Goal: Complete application form: Complete application form

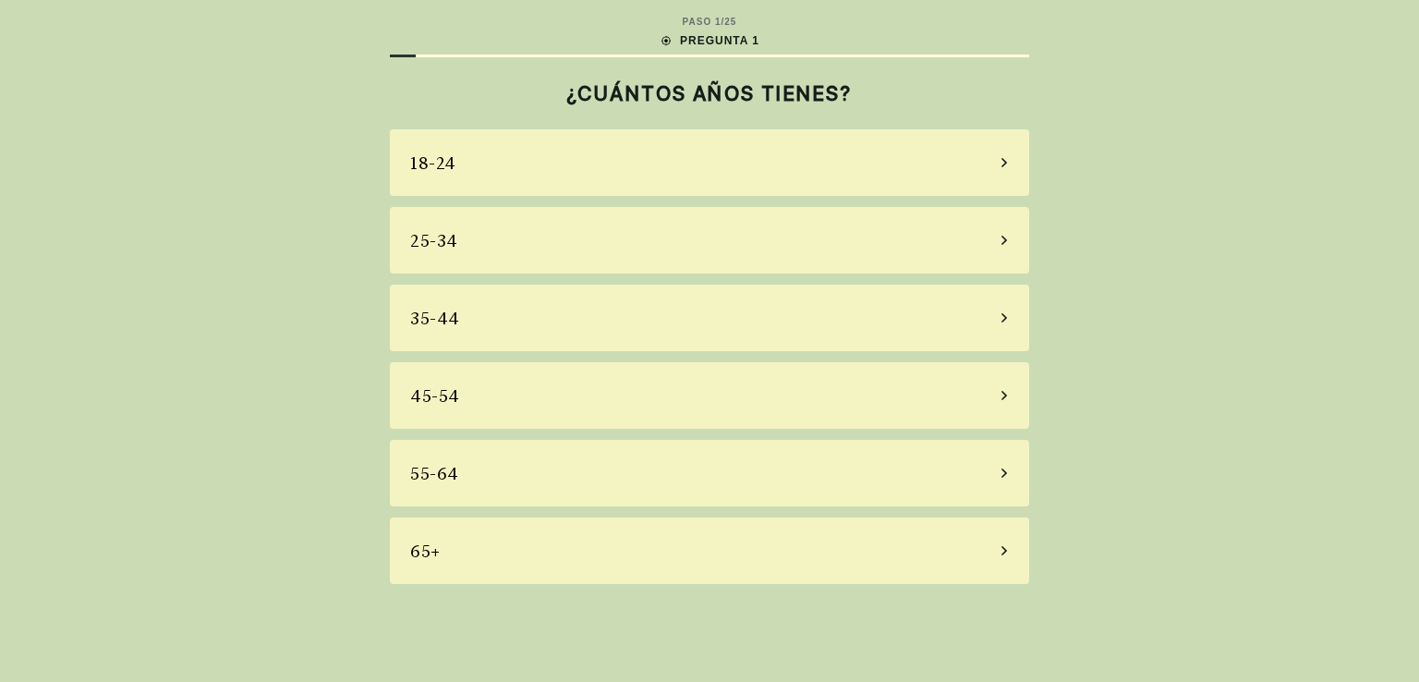
click at [462, 478] on div "55-64" at bounding box center [709, 473] width 639 height 67
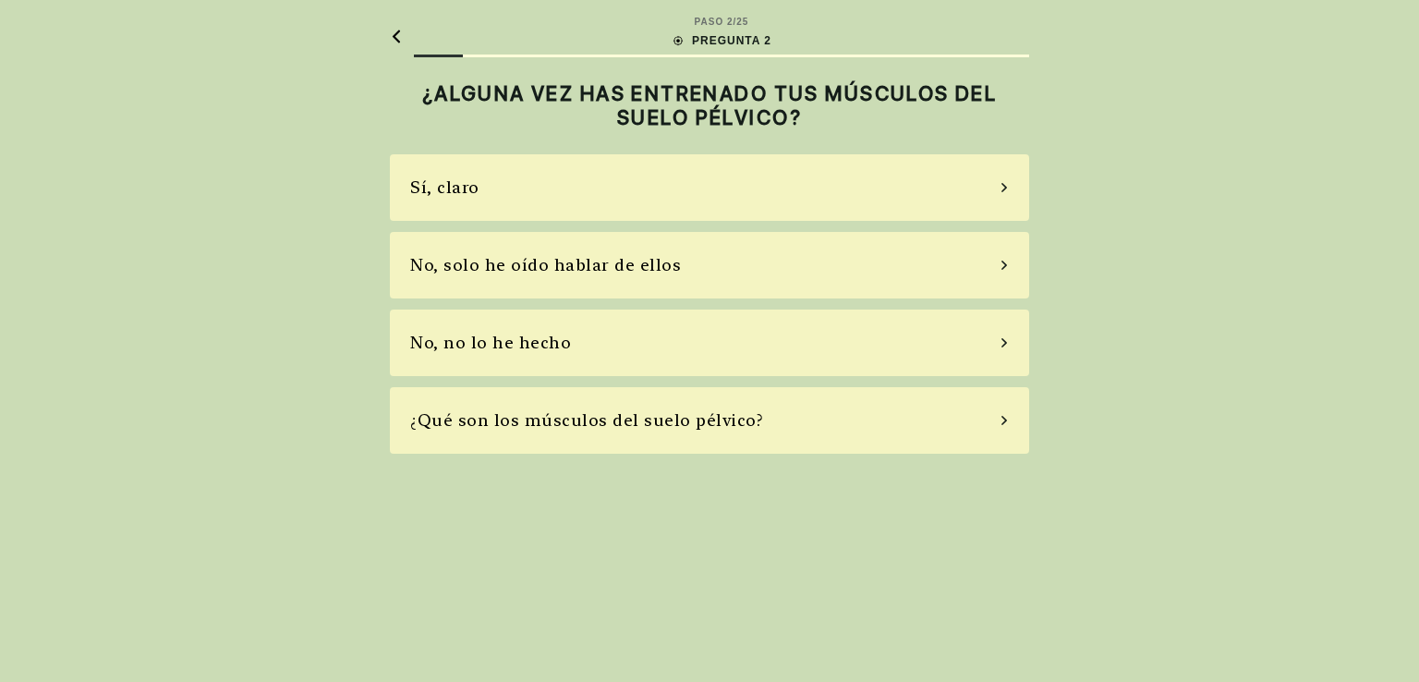
click at [530, 192] on div "Sí, claro" at bounding box center [709, 187] width 639 height 67
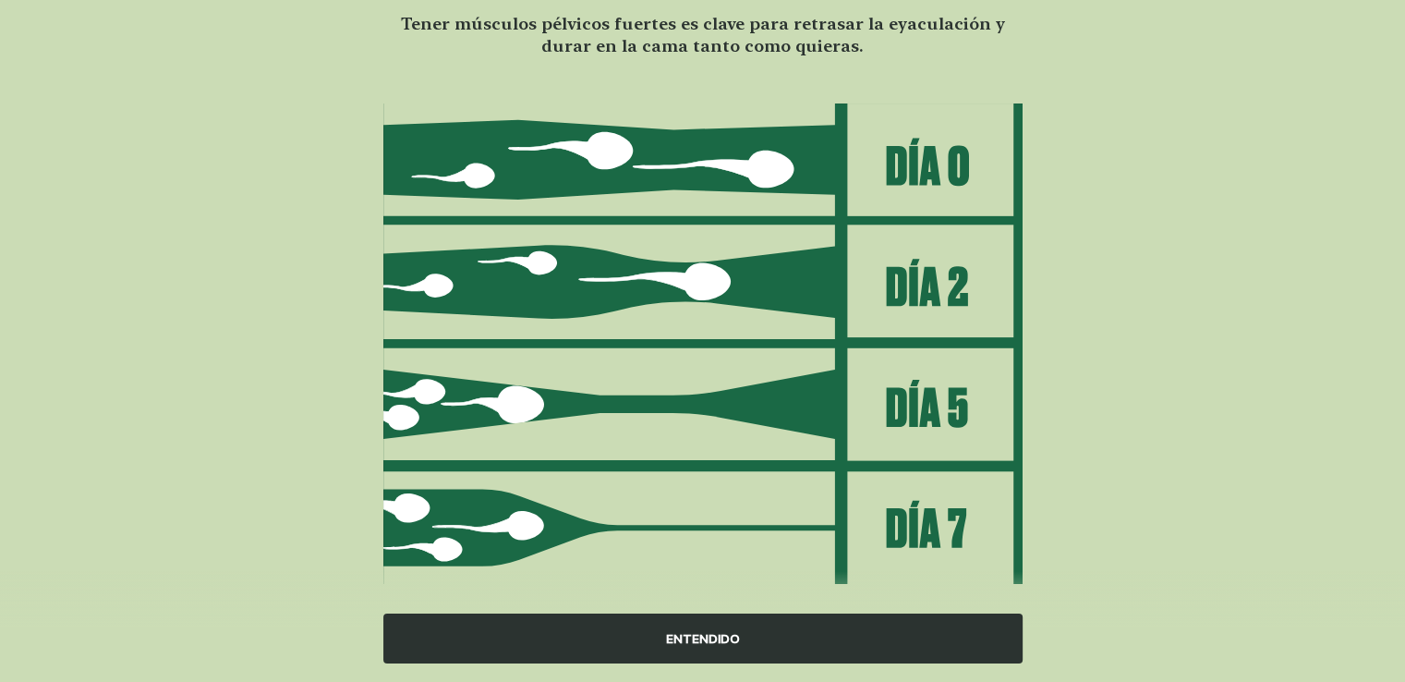
scroll to position [181, 0]
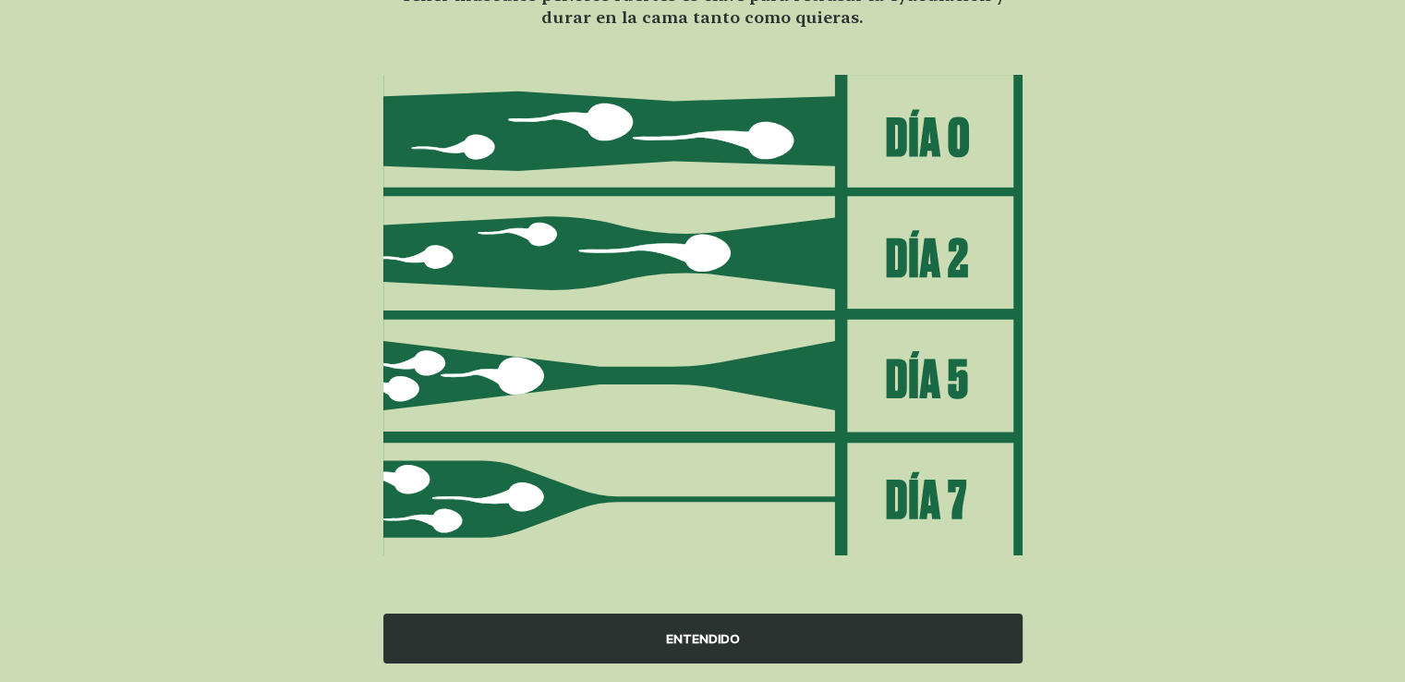
click at [744, 633] on div "ENTENDIDO" at bounding box center [702, 638] width 639 height 50
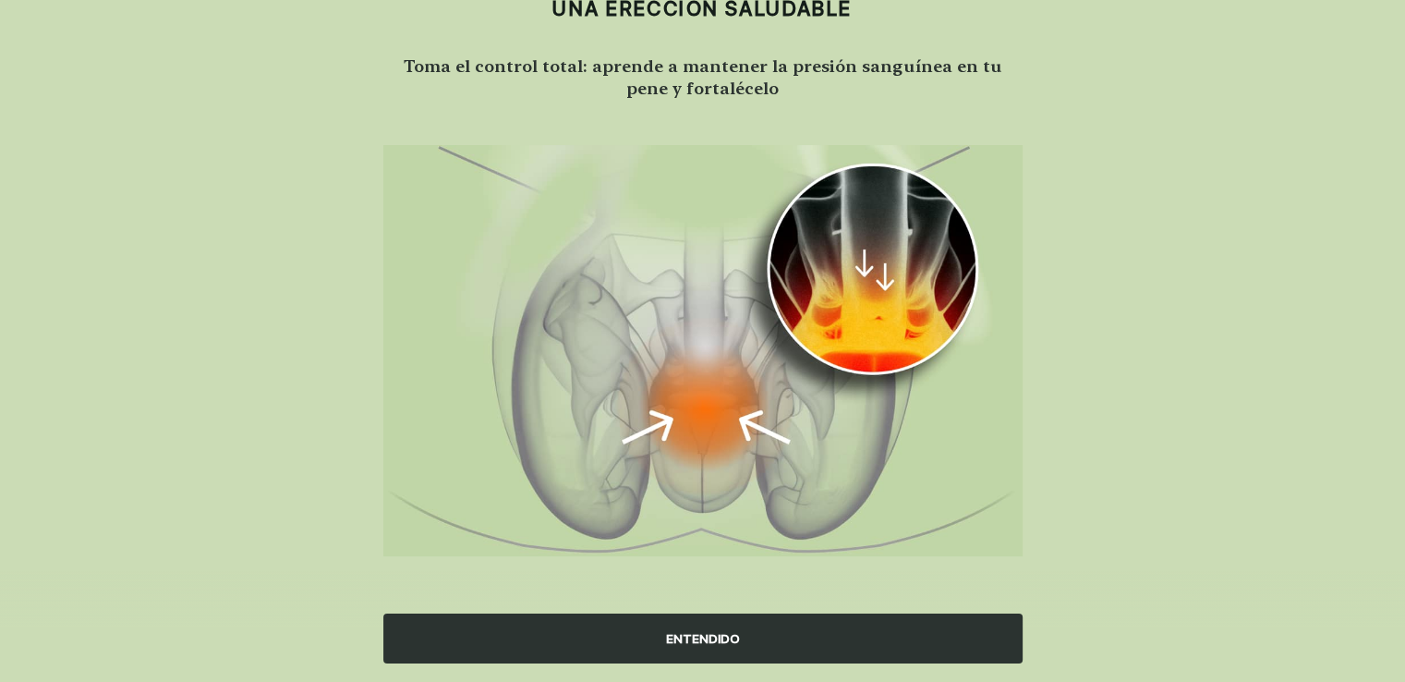
scroll to position [108, 0]
click at [698, 631] on div "ENTENDIDO" at bounding box center [702, 638] width 639 height 50
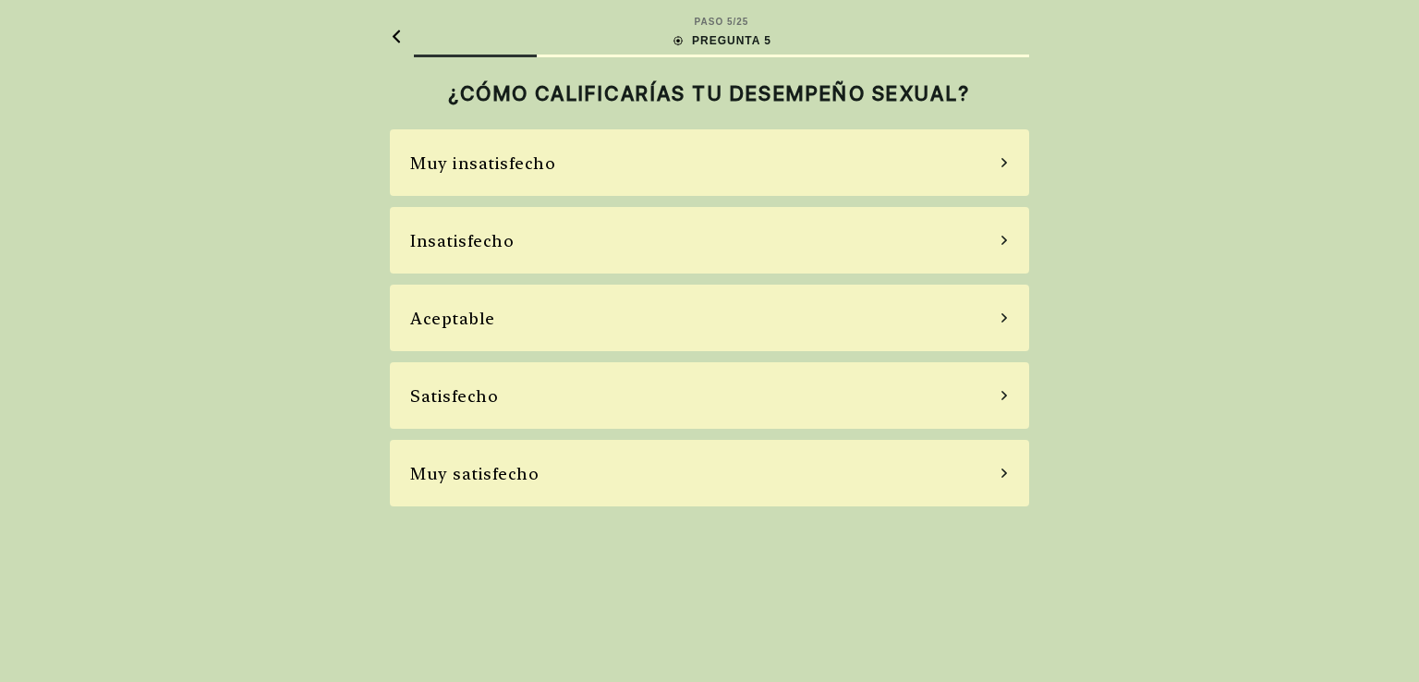
click at [695, 319] on div "Aceptable" at bounding box center [709, 317] width 639 height 67
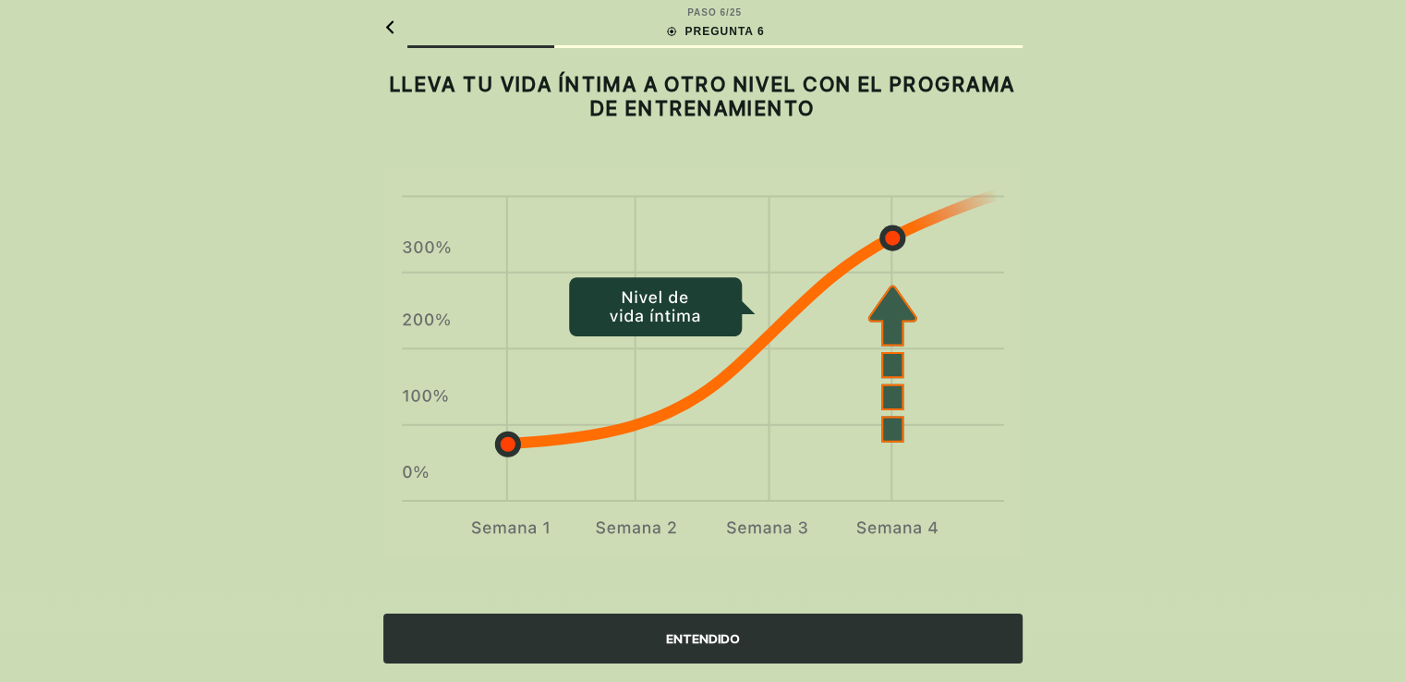
scroll to position [11, 0]
click at [724, 628] on div "ENTENDIDO" at bounding box center [702, 638] width 639 height 50
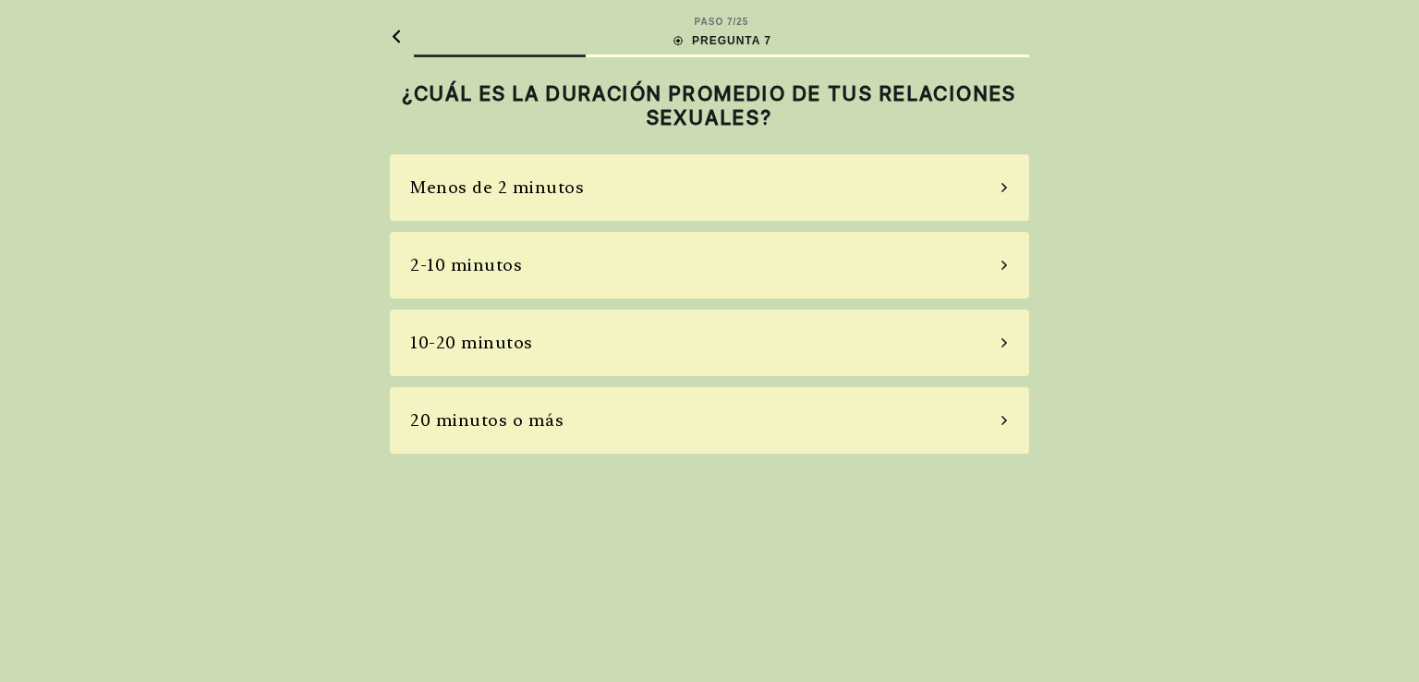
click at [553, 350] on div "10-20 minutos" at bounding box center [709, 342] width 639 height 67
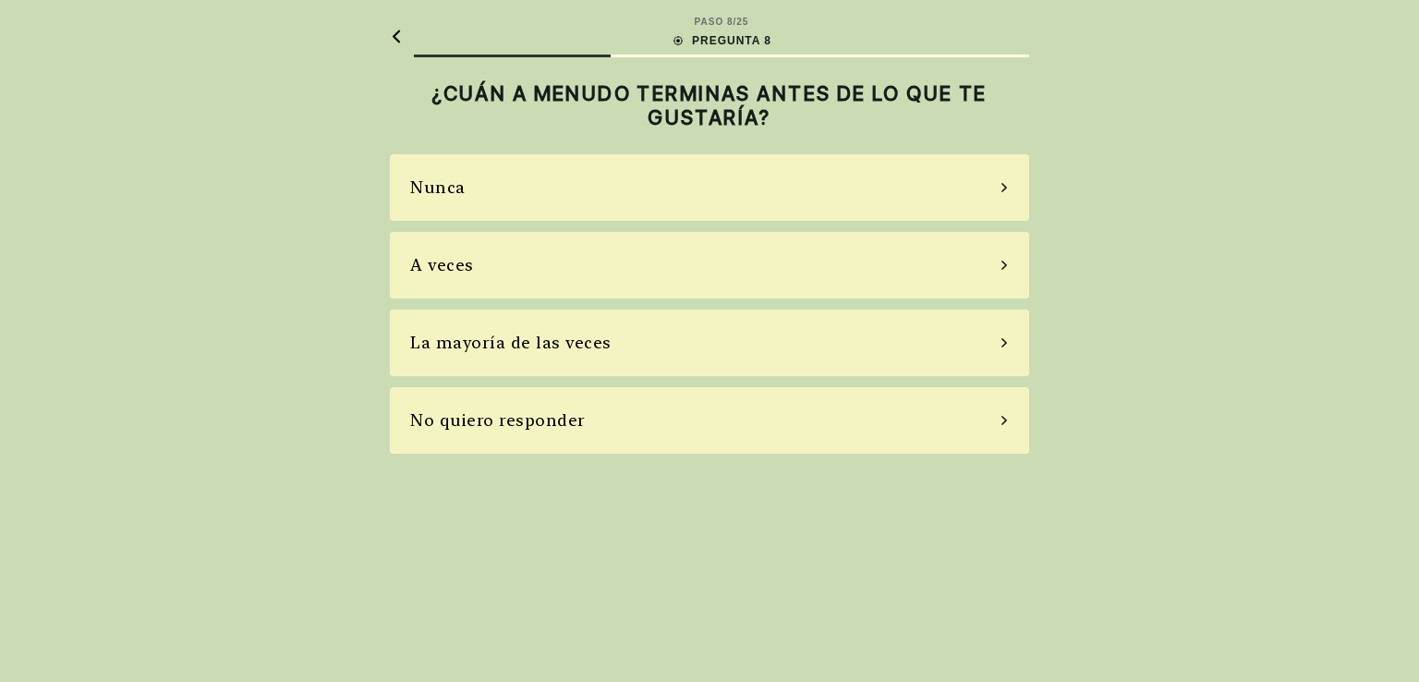
click at [660, 260] on div "A veces" at bounding box center [709, 265] width 639 height 67
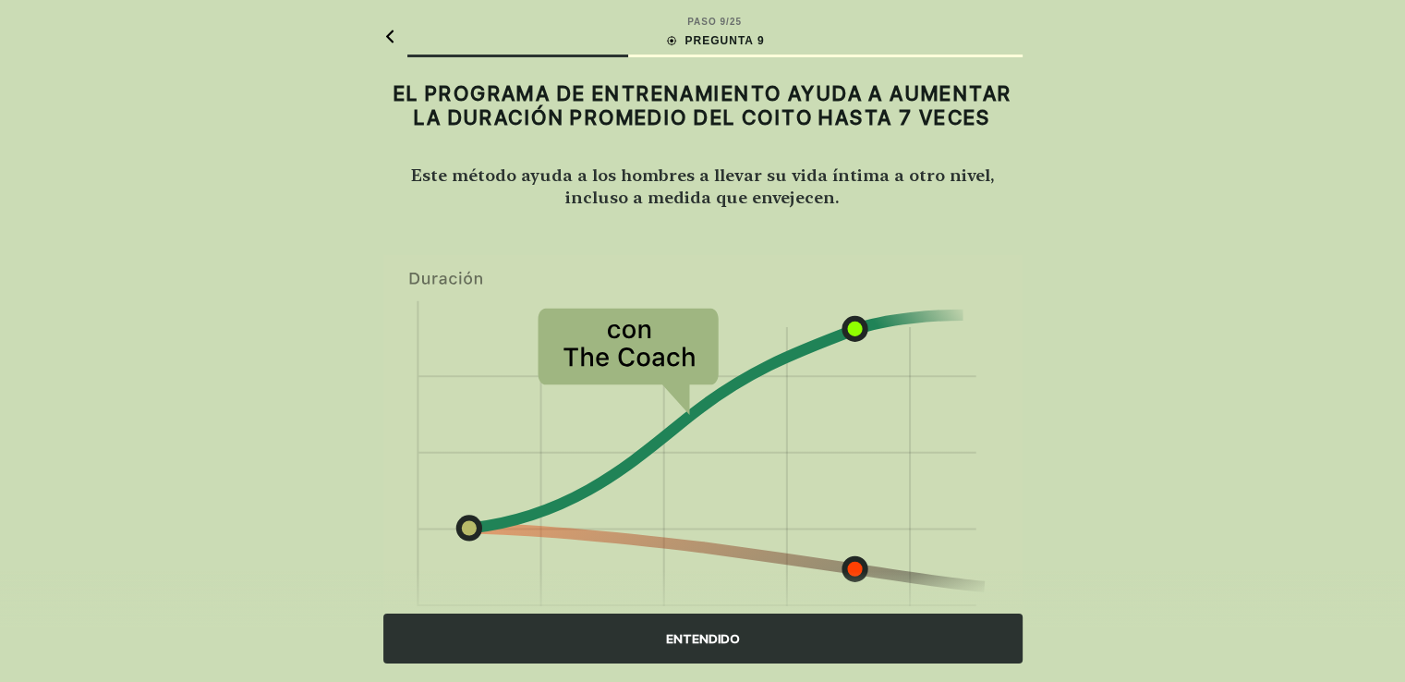
scroll to position [89, 0]
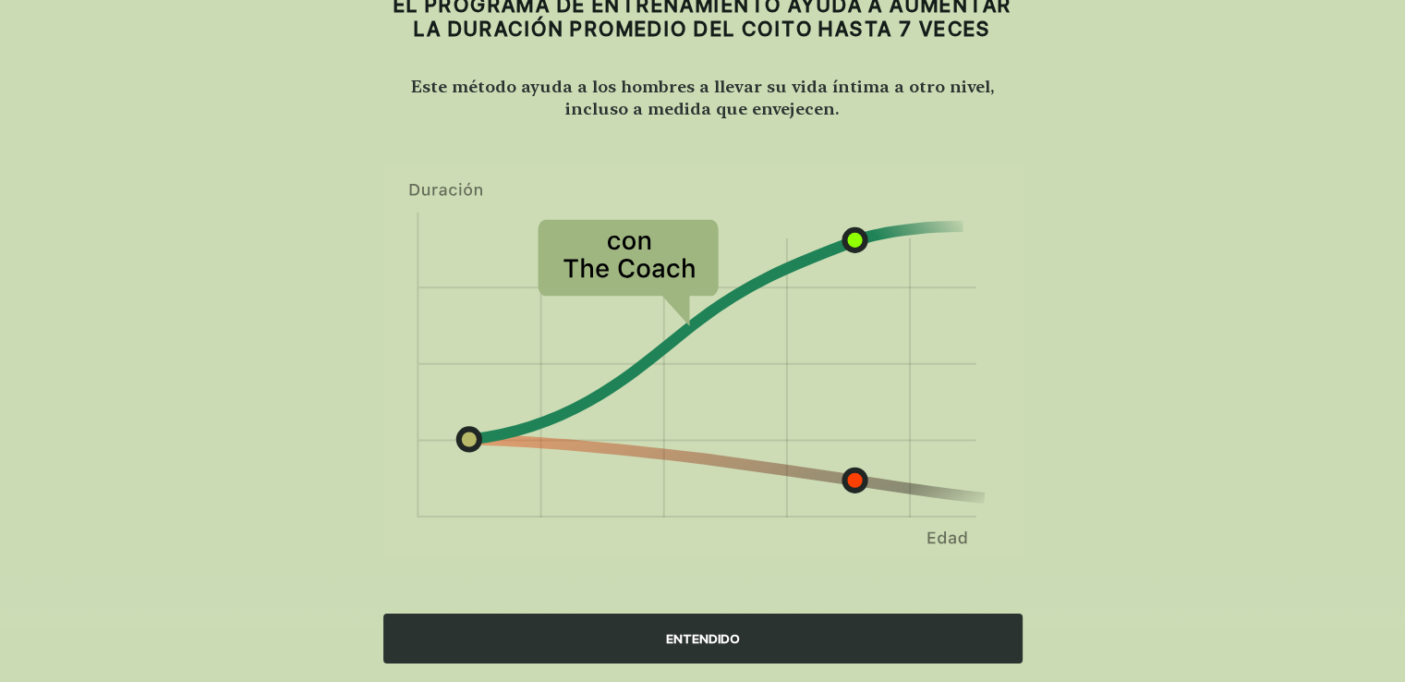
click at [733, 640] on div "ENTENDIDO" at bounding box center [702, 638] width 639 height 50
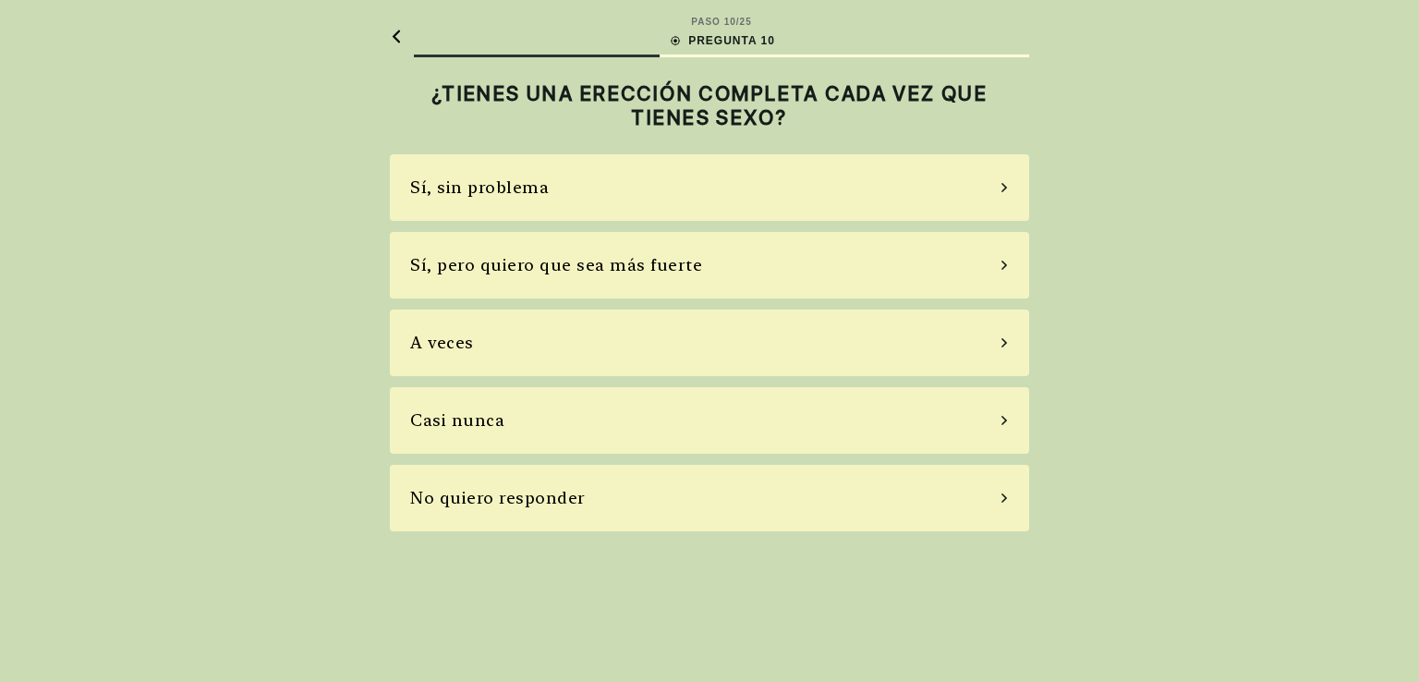
click at [517, 186] on div "Sí, sin problema" at bounding box center [479, 187] width 139 height 25
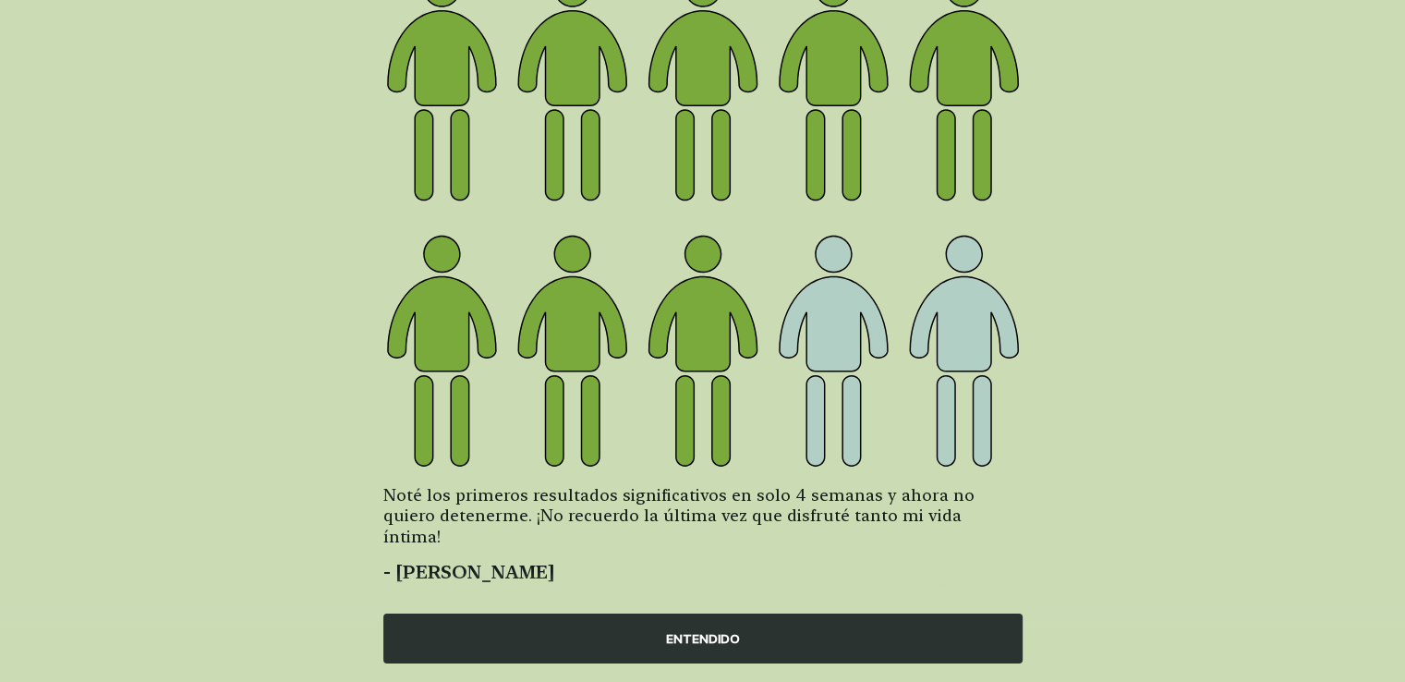
scroll to position [216, 0]
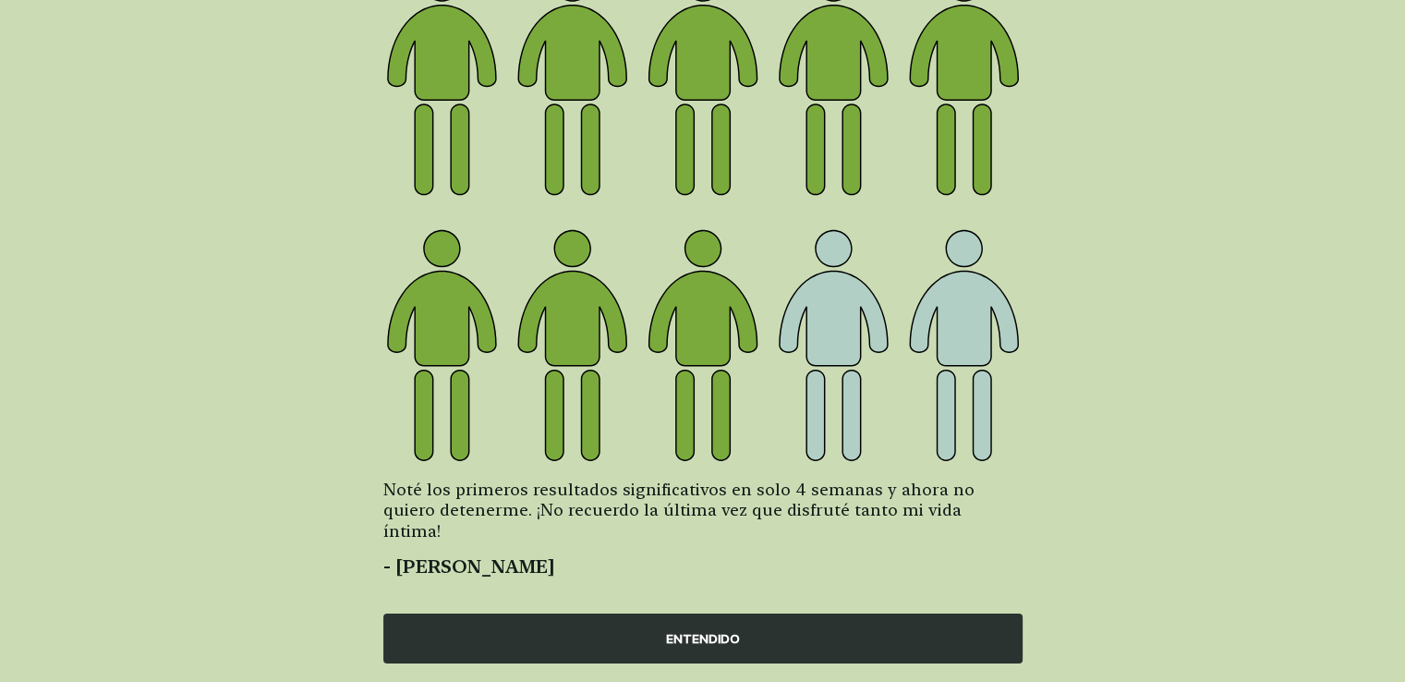
click at [754, 644] on div "ENTENDIDO" at bounding box center [702, 638] width 639 height 50
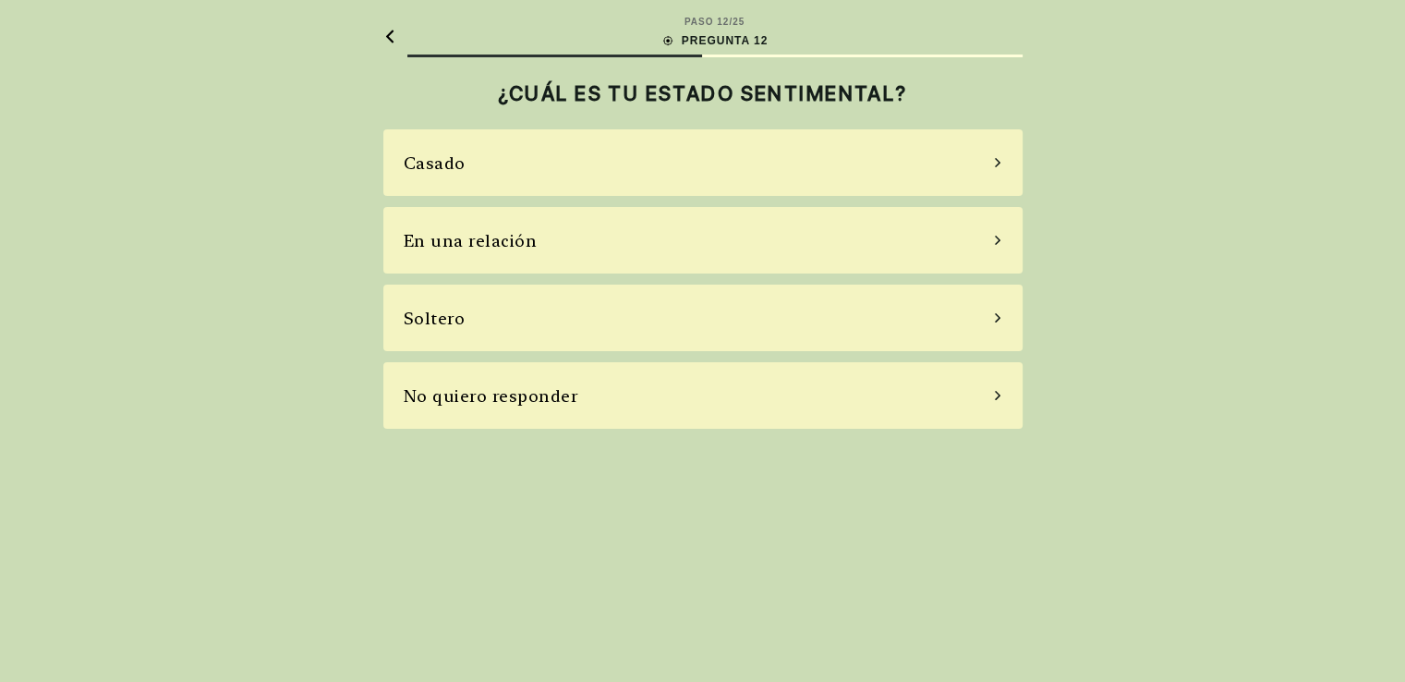
scroll to position [0, 0]
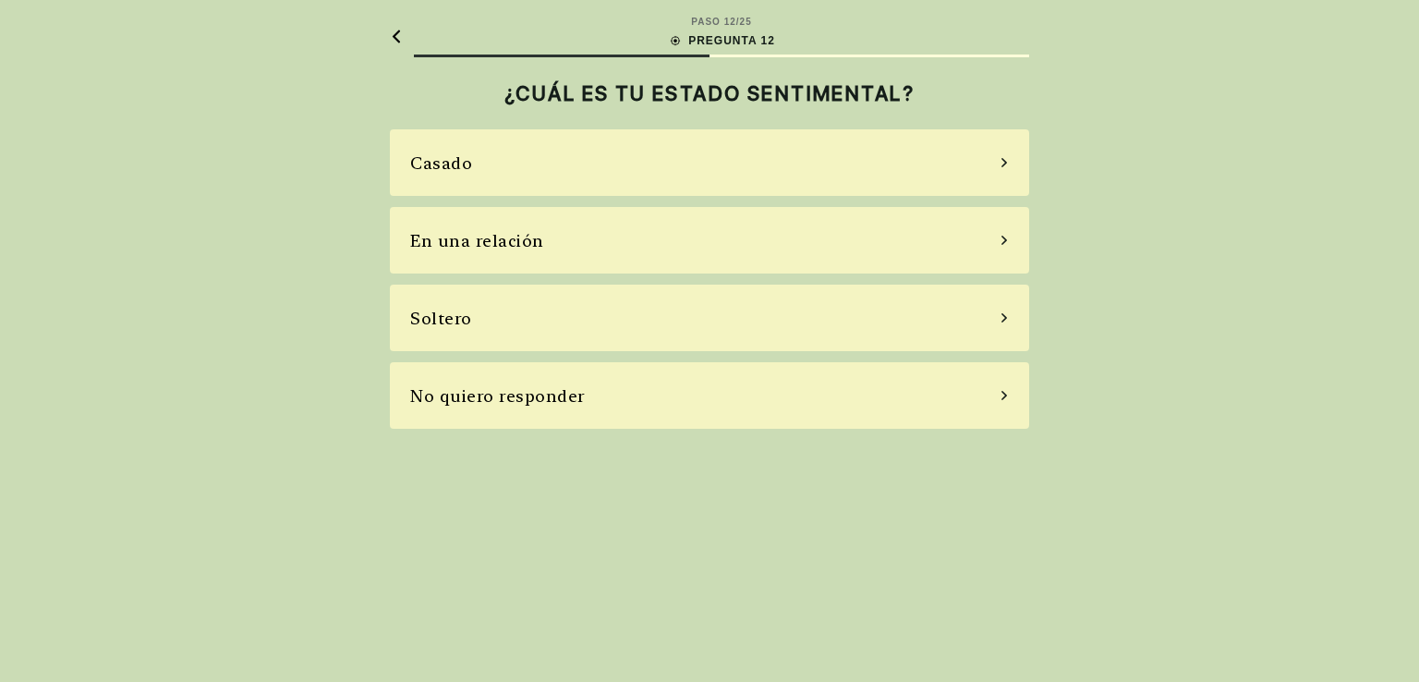
click at [480, 258] on div "En una relación" at bounding box center [709, 240] width 639 height 67
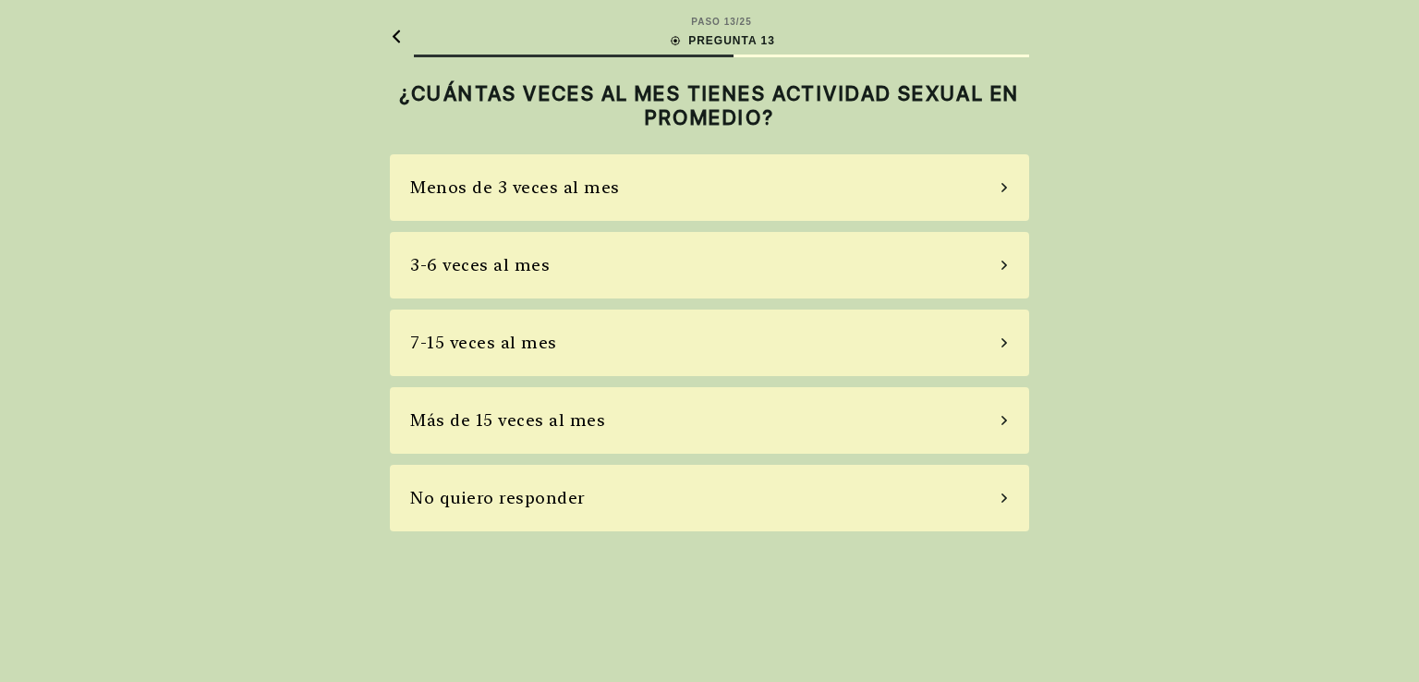
click at [542, 268] on div "3-6 veces al mes" at bounding box center [479, 264] width 139 height 25
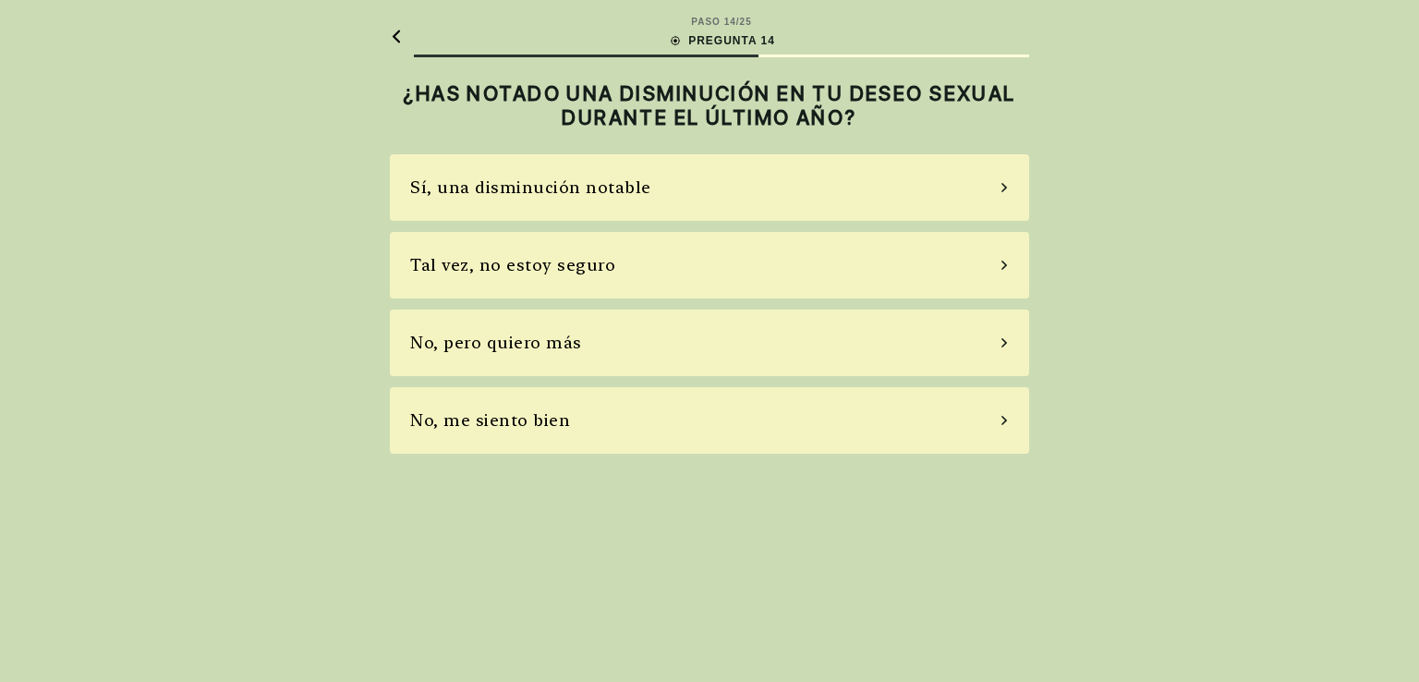
click at [503, 421] on div "No, me siento bien" at bounding box center [490, 419] width 160 height 25
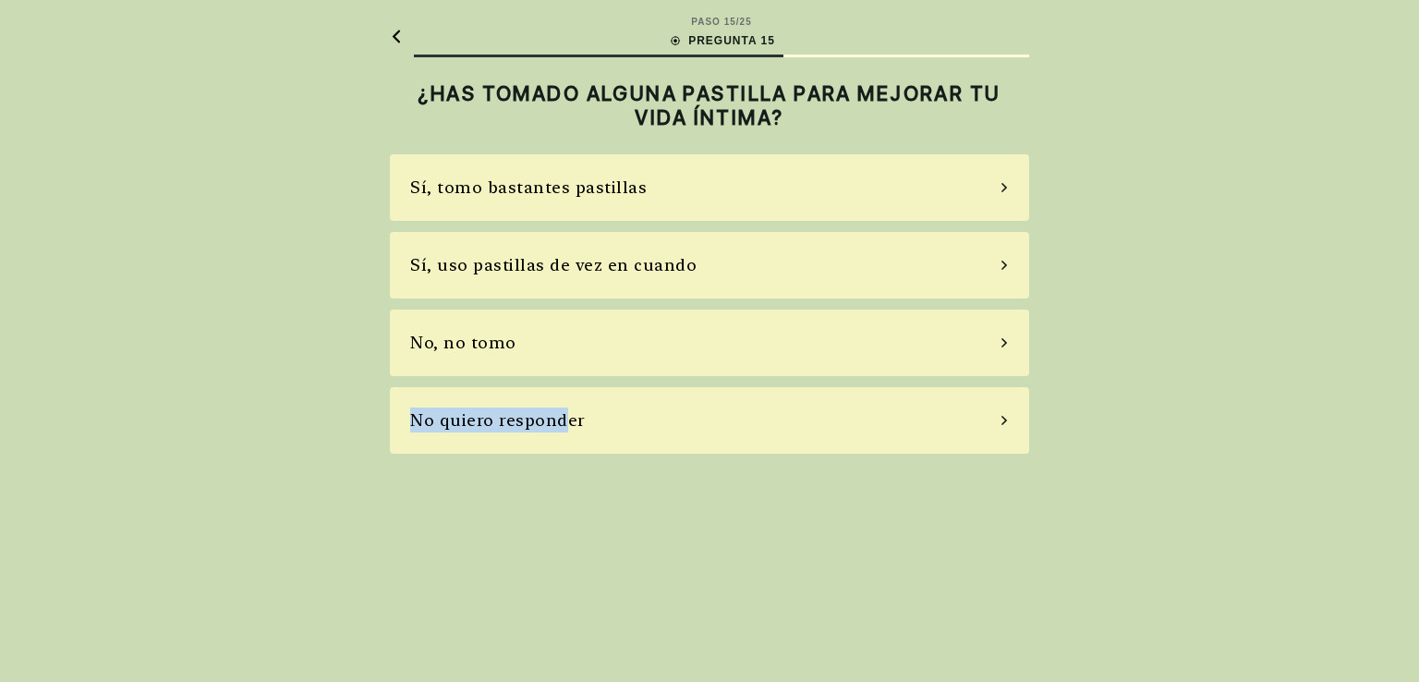
drag, startPoint x: 566, startPoint y: 423, endPoint x: 576, endPoint y: 352, distance: 71.8
click at [576, 352] on div "Sí, tomo bastantes pastillas Sí, uso pastillas de vez en cuando No, no tomo No …" at bounding box center [709, 303] width 639 height 299
click at [575, 348] on div "No, no tomo" at bounding box center [709, 342] width 639 height 67
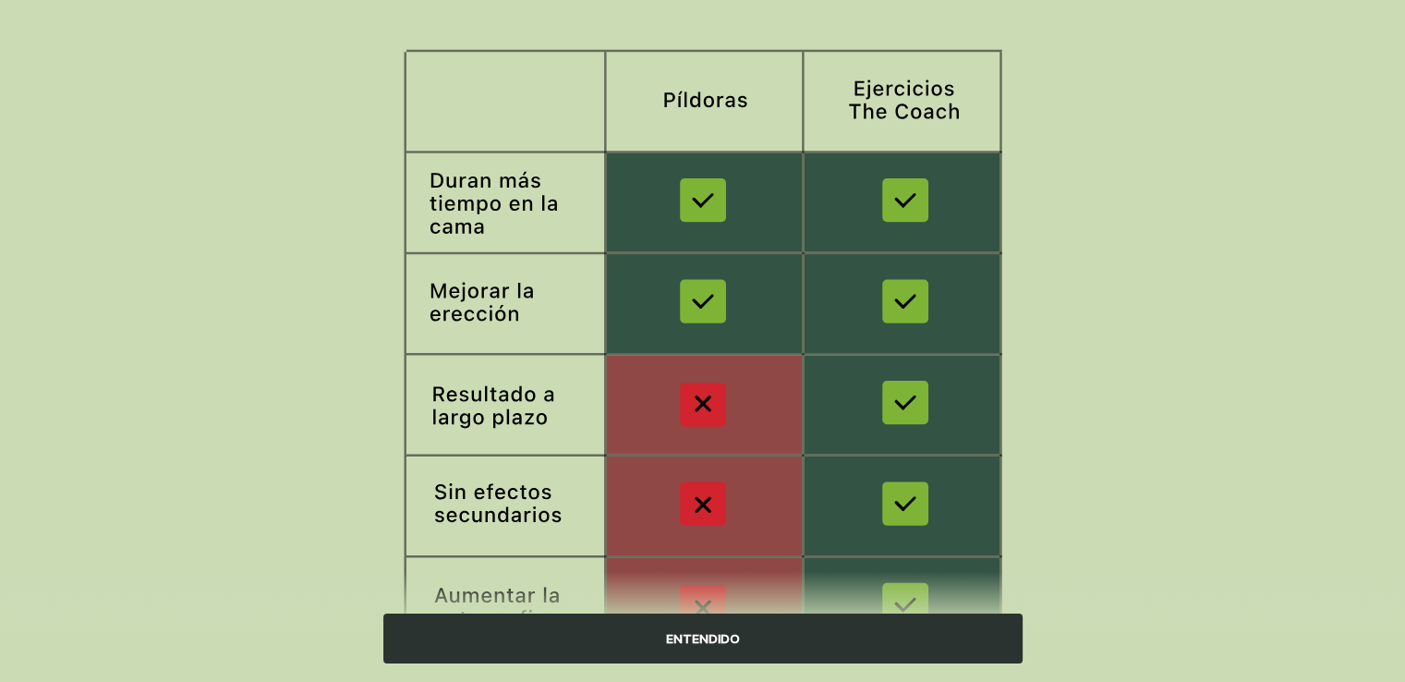
scroll to position [299, 0]
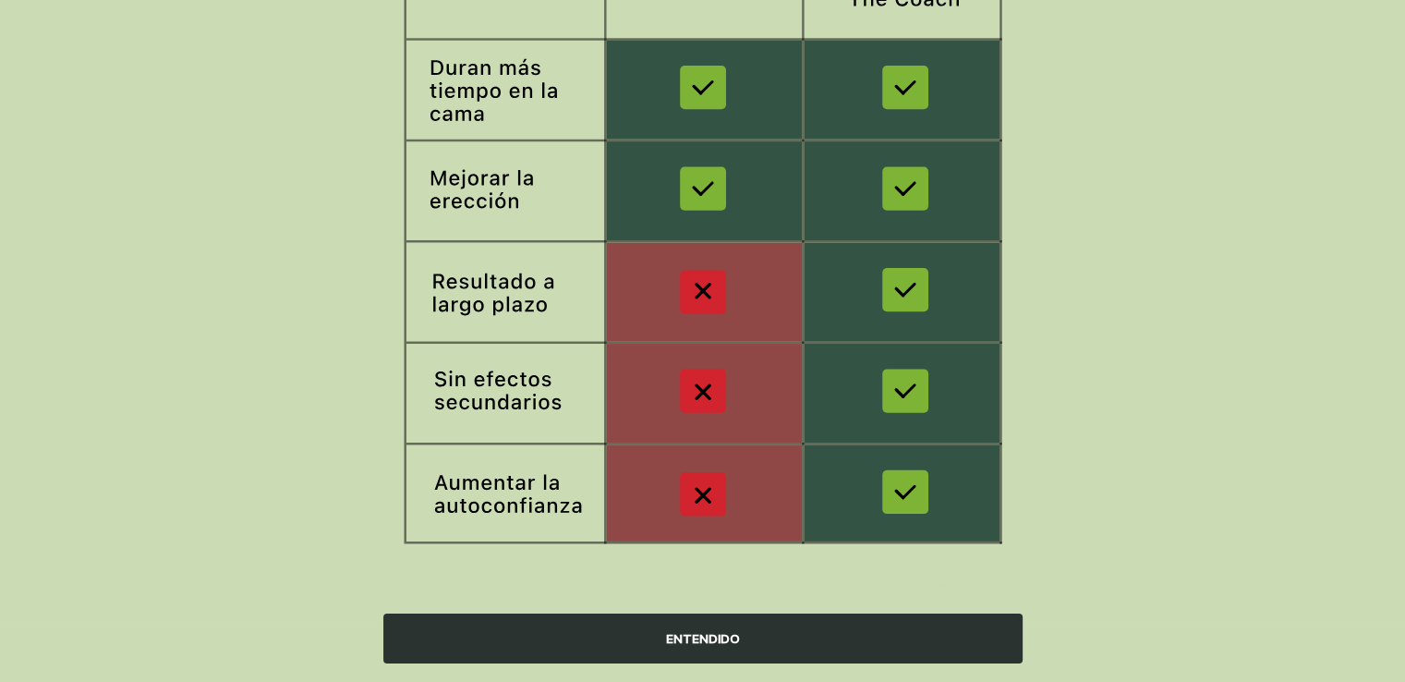
click at [791, 644] on div "ENTENDIDO" at bounding box center [702, 638] width 639 height 50
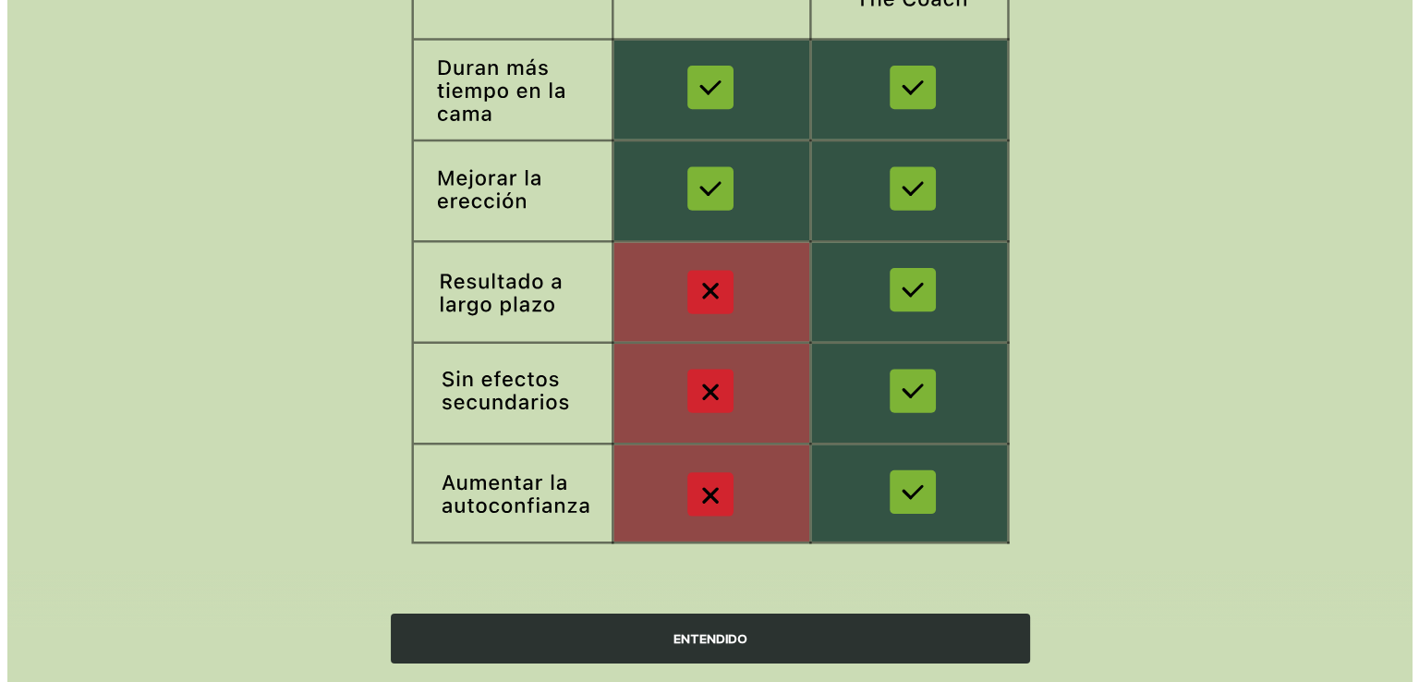
scroll to position [0, 0]
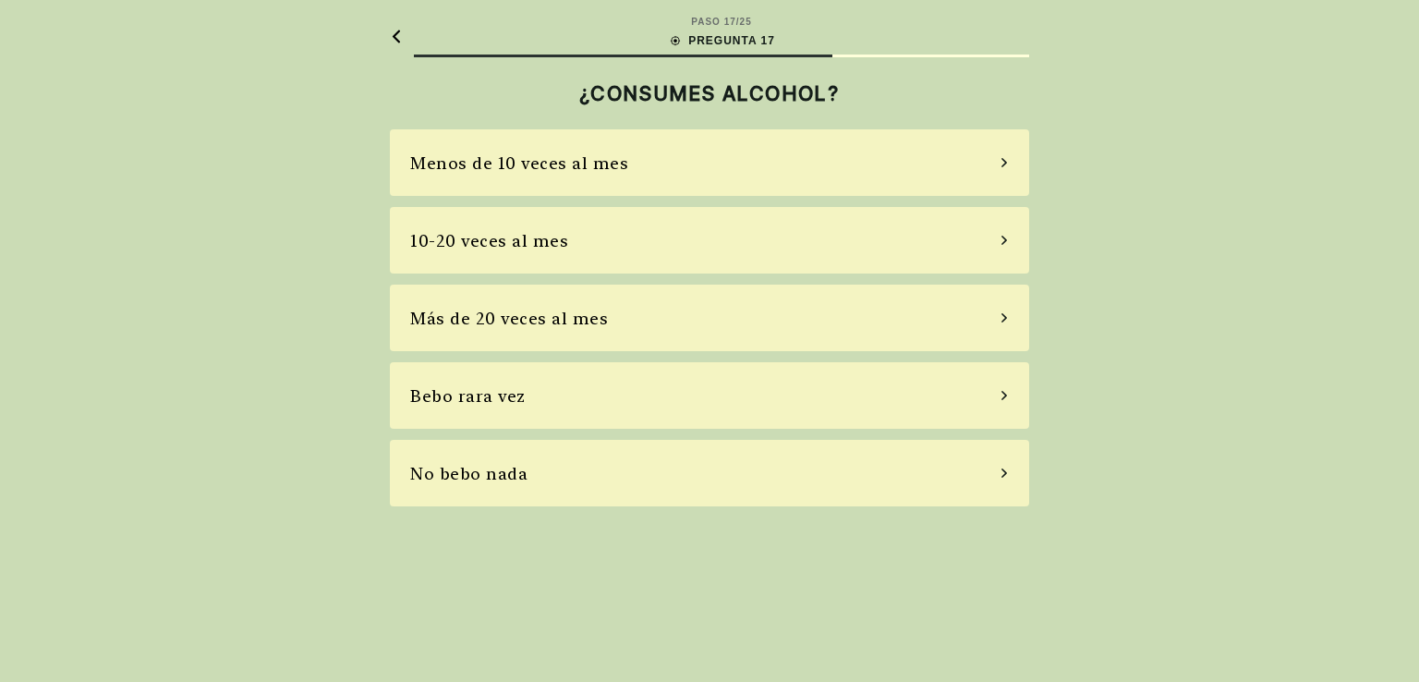
click at [555, 178] on div "Menos de 10 veces al mes" at bounding box center [709, 162] width 639 height 67
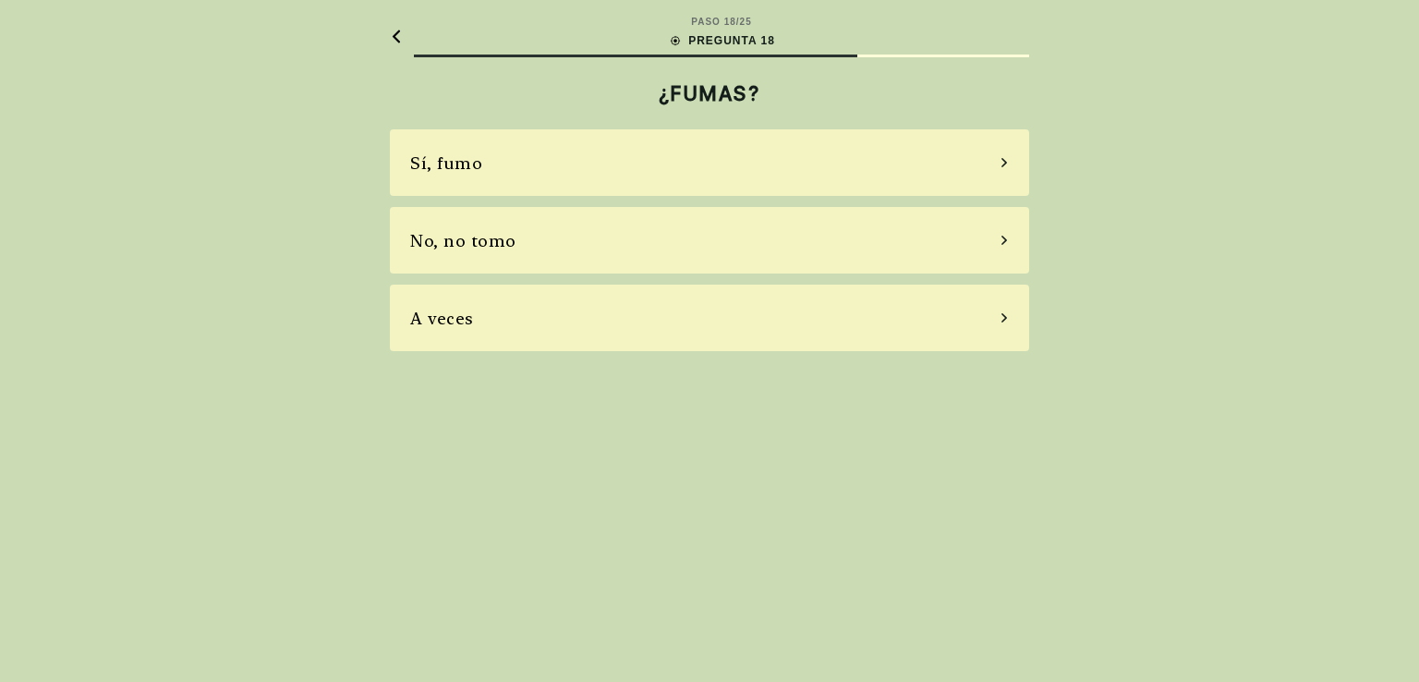
click at [461, 236] on div "No, no tomo" at bounding box center [463, 240] width 106 height 25
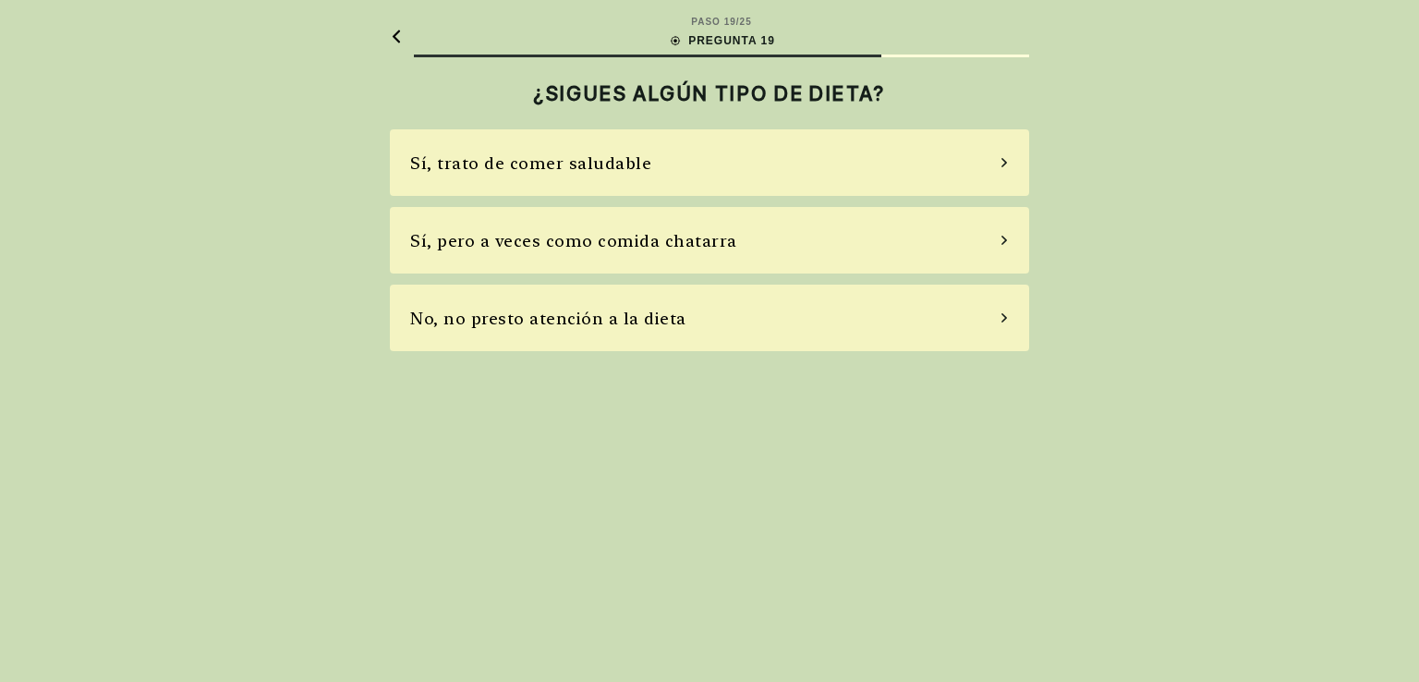
click at [617, 163] on div "Sí, trato de comer saludable" at bounding box center [530, 163] width 241 height 25
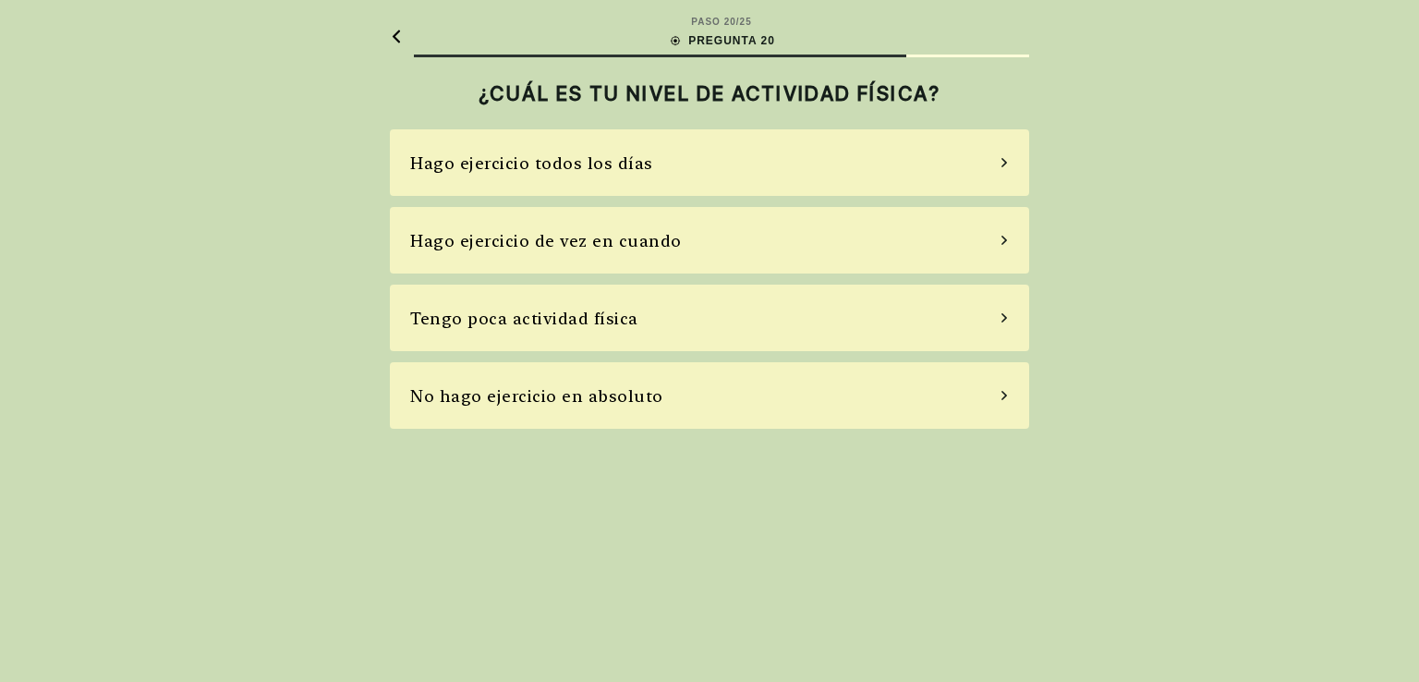
click at [628, 171] on div "Hago ejercicio todos los días" at bounding box center [531, 163] width 243 height 25
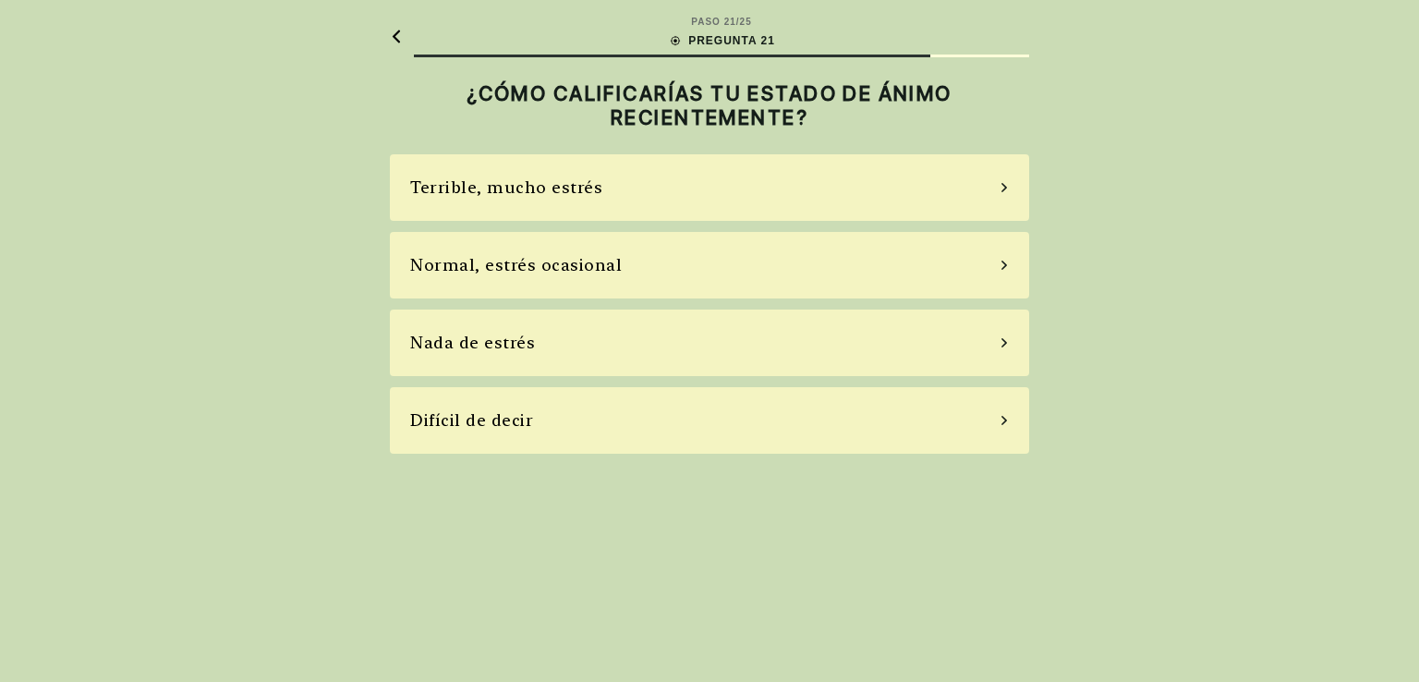
click at [551, 268] on div "Normal, estrés ocasional" at bounding box center [516, 264] width 212 height 25
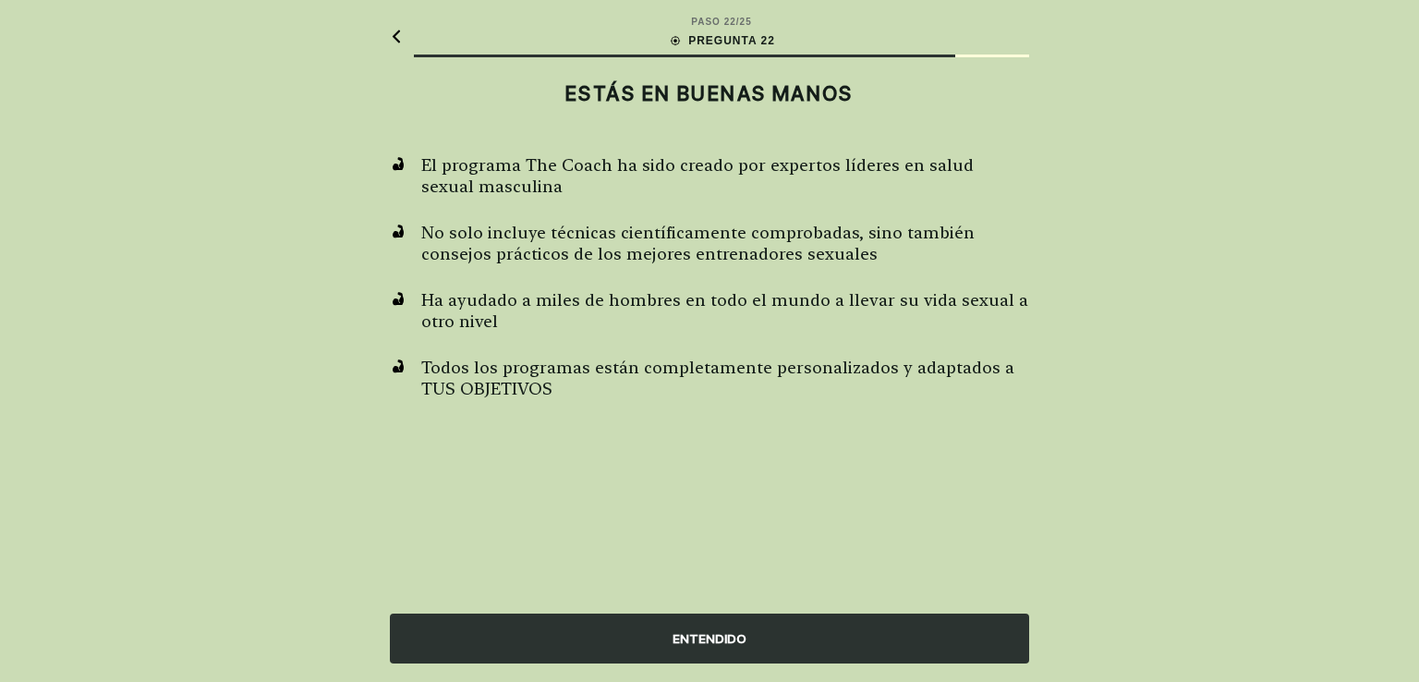
click at [776, 633] on div "ENTENDIDO" at bounding box center [709, 638] width 639 height 50
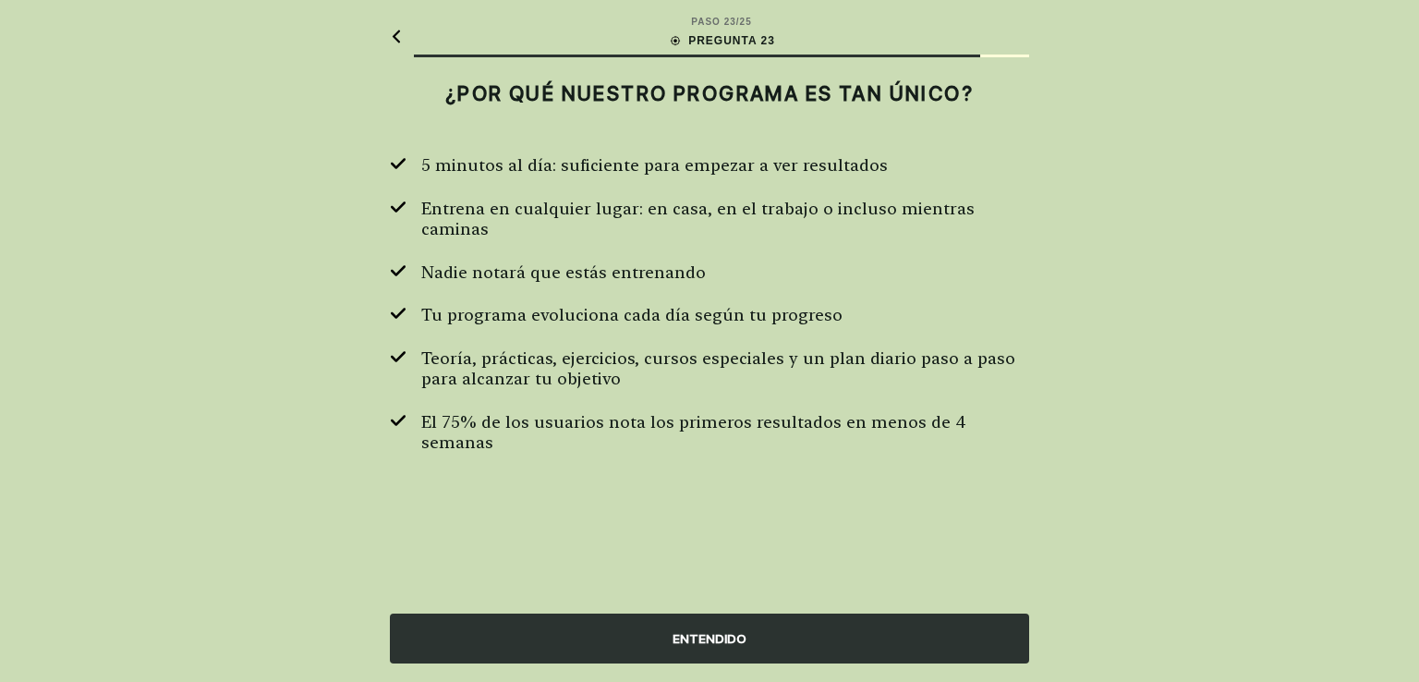
click at [747, 637] on div "ENTENDIDO" at bounding box center [709, 638] width 639 height 50
